Goal: Check status: Check status

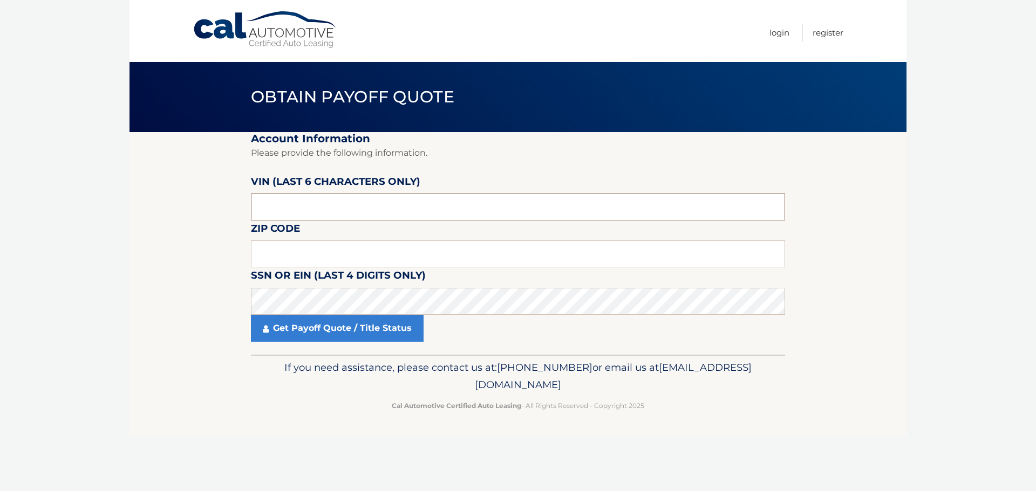
click at [351, 207] on input "text" at bounding box center [518, 207] width 534 height 27
click at [324, 247] on input "text" at bounding box center [518, 254] width 534 height 27
type input "11784"
click at [321, 204] on input "text" at bounding box center [518, 207] width 534 height 27
click at [311, 207] on input "text" at bounding box center [518, 207] width 534 height 27
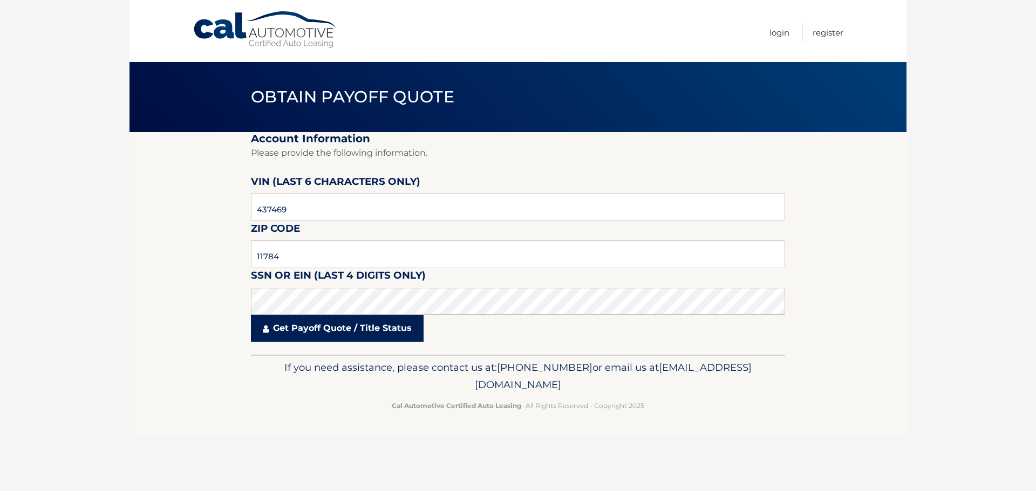
click at [361, 332] on link "Get Payoff Quote / Title Status" at bounding box center [337, 328] width 173 height 27
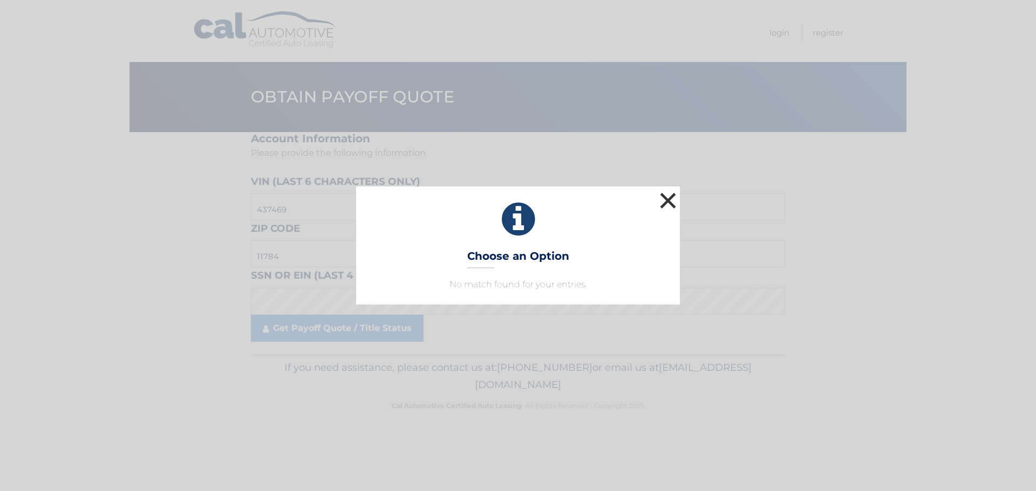
click at [663, 203] on button "×" at bounding box center [668, 201] width 22 height 22
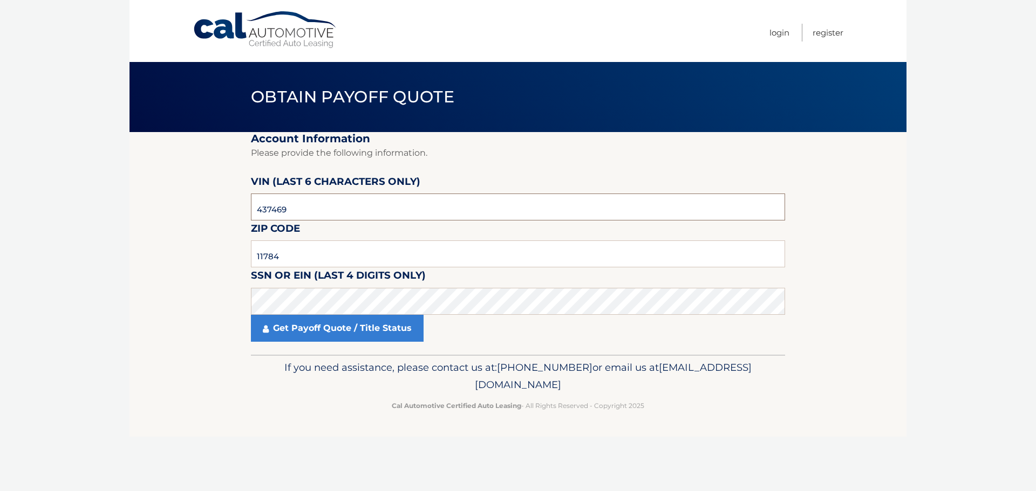
click at [360, 201] on input "437469" at bounding box center [518, 207] width 534 height 27
type input "4*****"
drag, startPoint x: 361, startPoint y: 201, endPoint x: 607, endPoint y: 271, distance: 255.2
click at [607, 271] on fieldset "Account Information Please provide the following information. VIN (last 6 chara…" at bounding box center [518, 243] width 534 height 223
click at [313, 199] on input "text" at bounding box center [518, 207] width 534 height 27
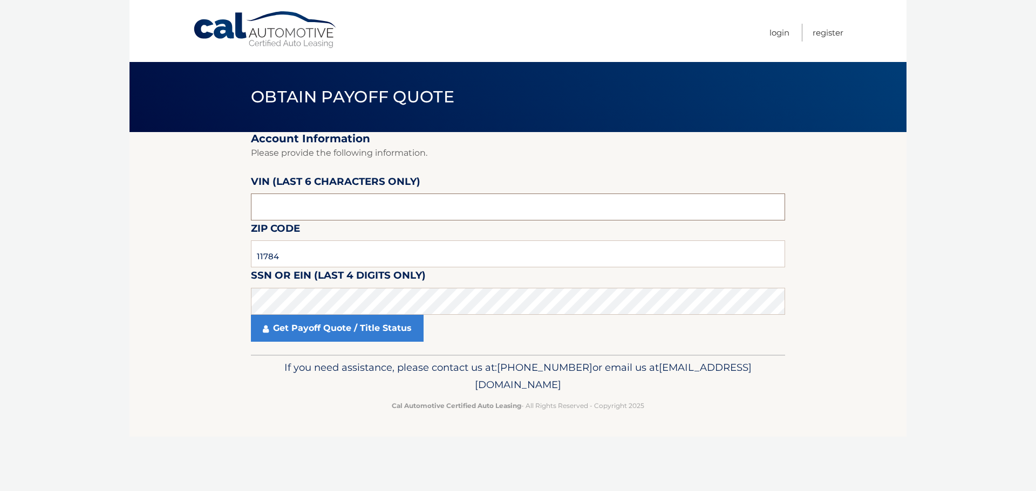
click at [322, 213] on input "text" at bounding box center [518, 207] width 534 height 27
click at [323, 213] on input "text" at bounding box center [518, 207] width 534 height 27
click at [324, 212] on input "text" at bounding box center [518, 207] width 534 height 27
click at [367, 203] on input "text" at bounding box center [518, 207] width 534 height 27
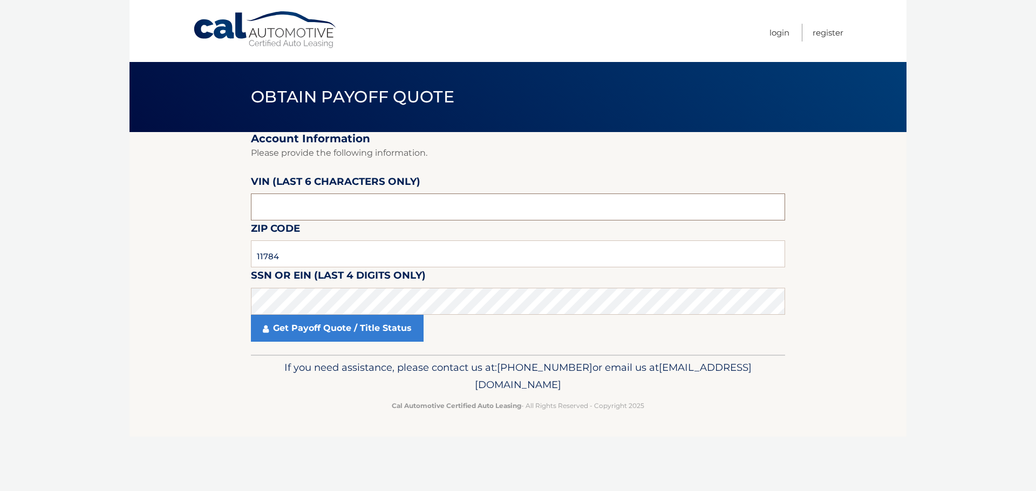
click at [359, 207] on input "text" at bounding box center [518, 207] width 534 height 27
click at [312, 383] on p "If you need assistance, please contact us at: 609-807-3200 or email us at Custo…" at bounding box center [518, 376] width 520 height 35
click at [312, 209] on input "text" at bounding box center [518, 207] width 534 height 27
click at [312, 210] on input "text" at bounding box center [518, 207] width 534 height 27
click button "For Originating Dealer" at bounding box center [0, 0] width 0 height 0
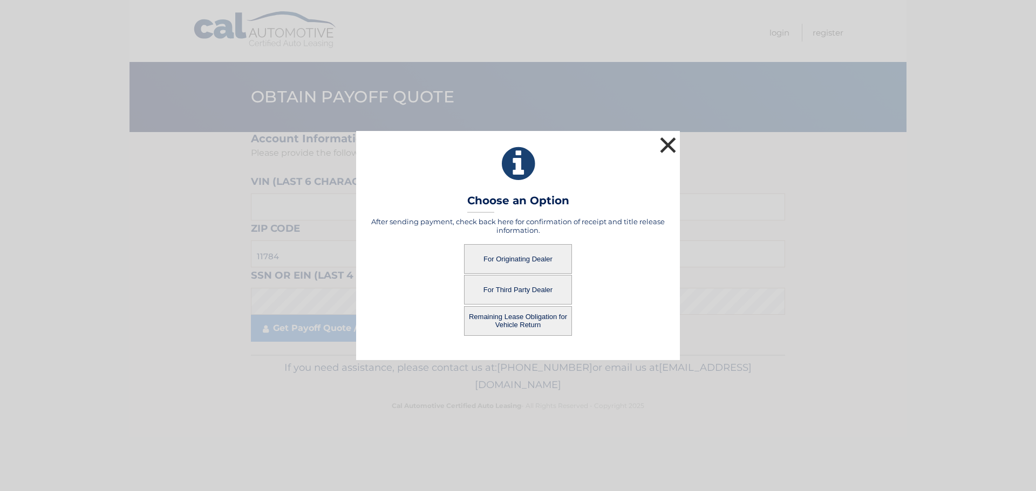
click at [665, 142] on button "×" at bounding box center [668, 145] width 22 height 22
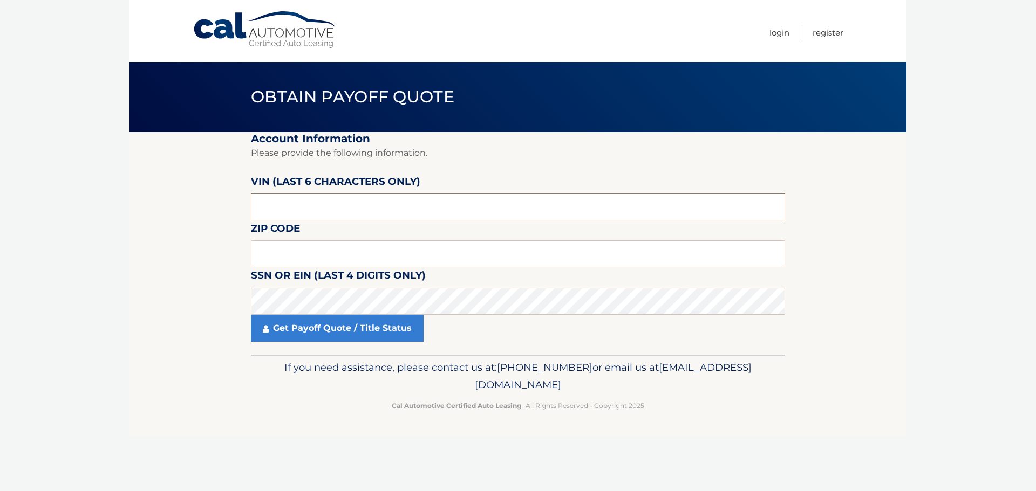
click at [406, 204] on input "text" at bounding box center [518, 207] width 534 height 27
click at [356, 217] on input "text" at bounding box center [518, 207] width 534 height 27
click at [279, 202] on input "text" at bounding box center [518, 207] width 534 height 27
click at [303, 210] on input "text" at bounding box center [518, 207] width 534 height 27
click at [395, 203] on input "text" at bounding box center [518, 207] width 534 height 27
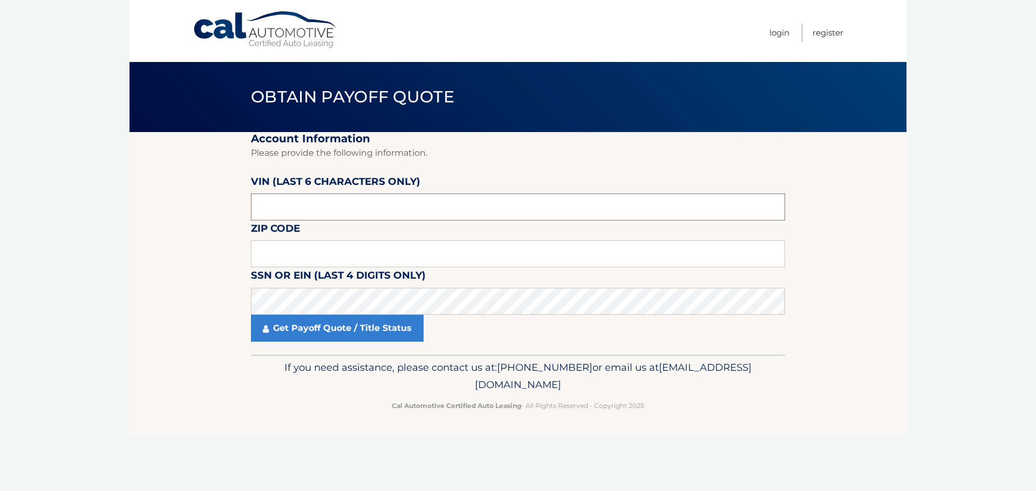
type input "1*****"
type input "527201"
click at [364, 265] on input "text" at bounding box center [518, 254] width 534 height 27
type input "11784"
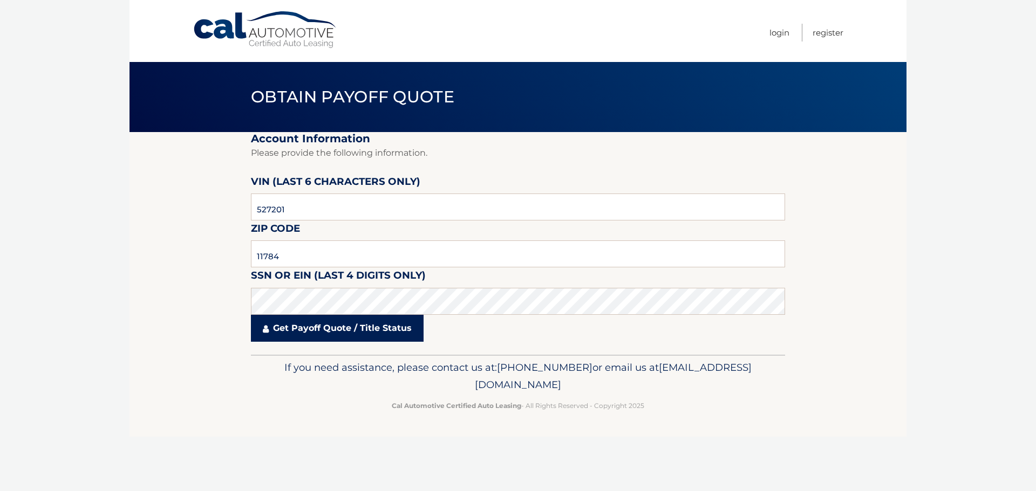
click at [348, 331] on link "Get Payoff Quote / Title Status" at bounding box center [337, 328] width 173 height 27
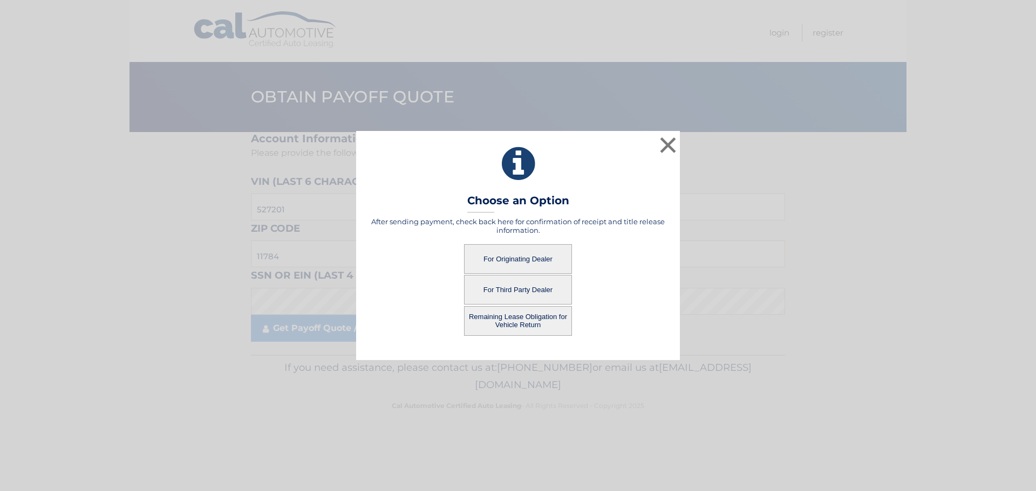
click at [529, 290] on button "For Third Party Dealer" at bounding box center [518, 290] width 108 height 30
click at [527, 291] on button "For Third Party Dealer" at bounding box center [518, 290] width 108 height 30
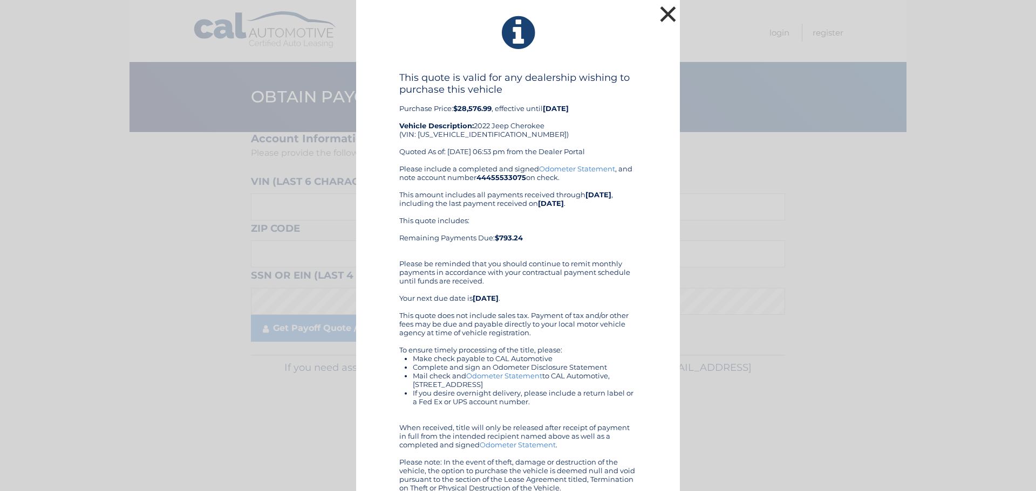
click at [662, 10] on button "×" at bounding box center [668, 14] width 22 height 22
